Goal: Task Accomplishment & Management: Use online tool/utility

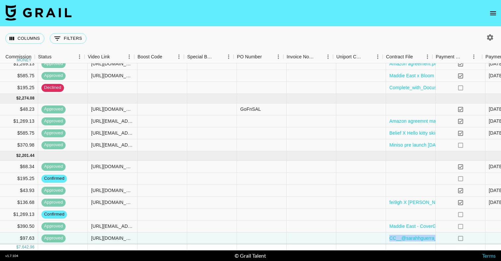
scroll to position [95, 802]
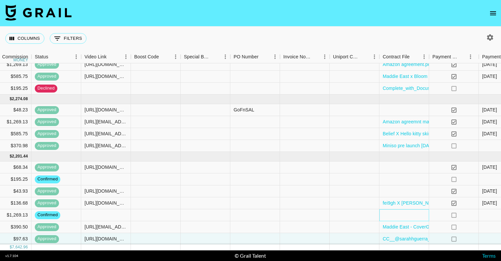
click at [395, 215] on div at bounding box center [405, 215] width 50 height 12
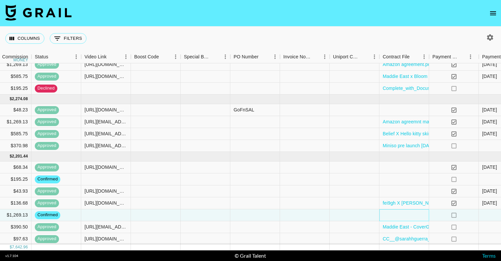
click at [395, 215] on div at bounding box center [405, 215] width 50 height 12
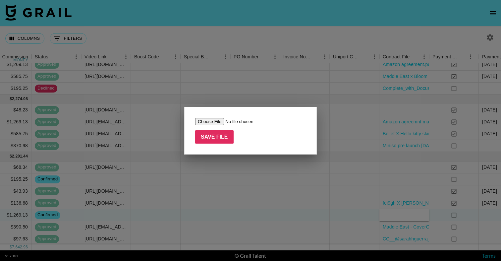
click at [215, 125] on form "Save File" at bounding box center [250, 131] width 111 height 26
click at [211, 121] on input "file" at bounding box center [237, 121] width 84 height 7
type input "C:\fakepath\Amazon agreemnt maddie.pdf"
click at [222, 135] on input "Save File" at bounding box center [214, 136] width 38 height 13
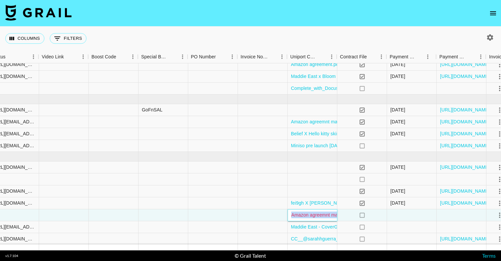
scroll to position [95, 906]
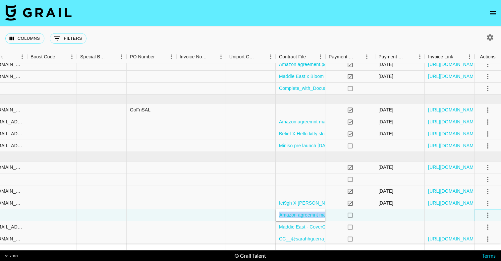
click at [490, 216] on icon "select merge strategy" at bounding box center [488, 215] width 8 height 8
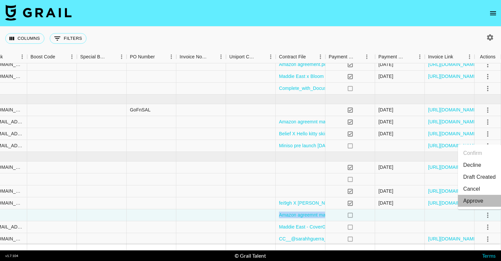
click at [479, 204] on div "Approve" at bounding box center [473, 201] width 20 height 8
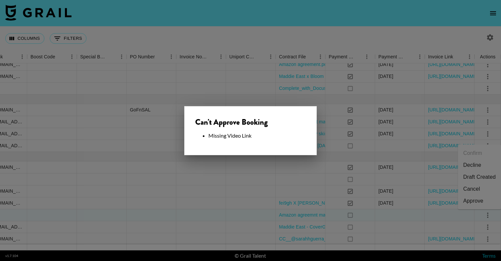
click at [436, 221] on div at bounding box center [250, 130] width 501 height 261
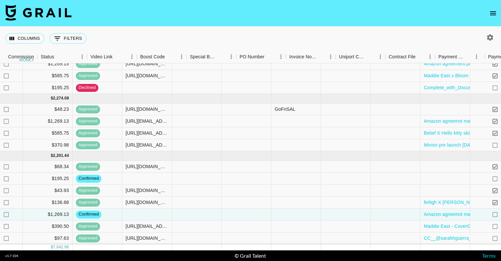
scroll to position [96, 732]
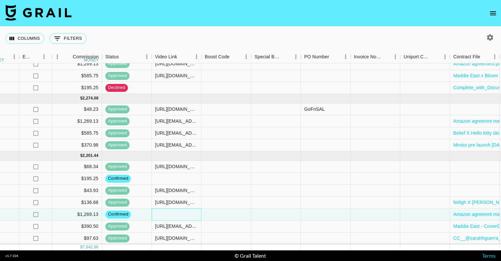
click at [171, 214] on div at bounding box center [177, 215] width 50 height 12
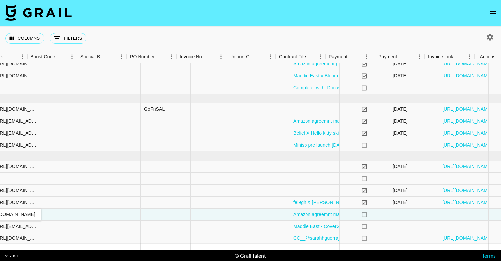
scroll to position [96, 906]
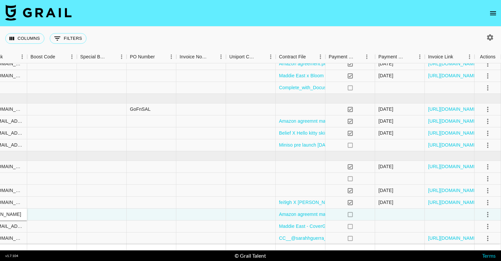
type input "[URL][EMAIL_ADDRESS][DOMAIN_NAME][DOMAIN_NAME]"
click at [487, 214] on icon "select merge strategy" at bounding box center [487, 214] width 1 height 5
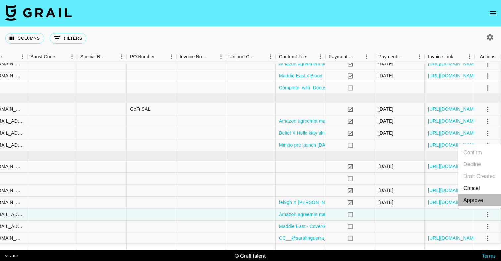
click at [477, 200] on div "Approve" at bounding box center [473, 200] width 20 height 8
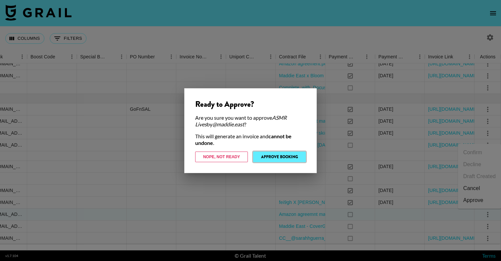
click at [289, 156] on button "Approve Booking" at bounding box center [279, 157] width 53 height 11
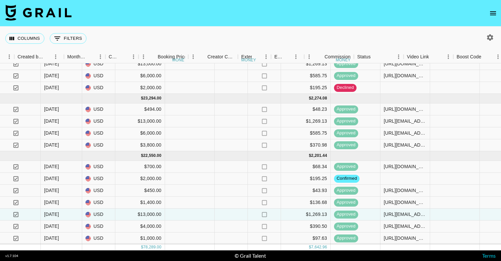
scroll to position [96, 470]
